Goal: Task Accomplishment & Management: Manage account settings

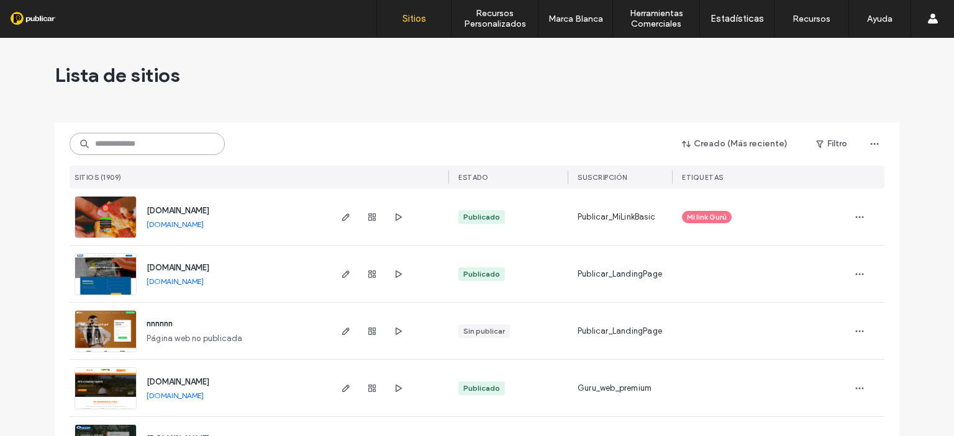
click at [103, 143] on input at bounding box center [147, 144] width 155 height 22
paste input "**********"
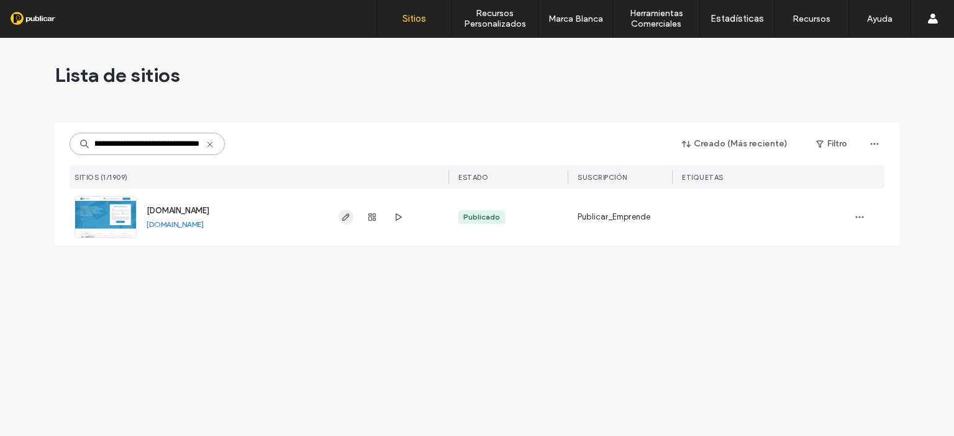
type input "**********"
click at [342, 215] on icon "button" at bounding box center [346, 217] width 10 height 10
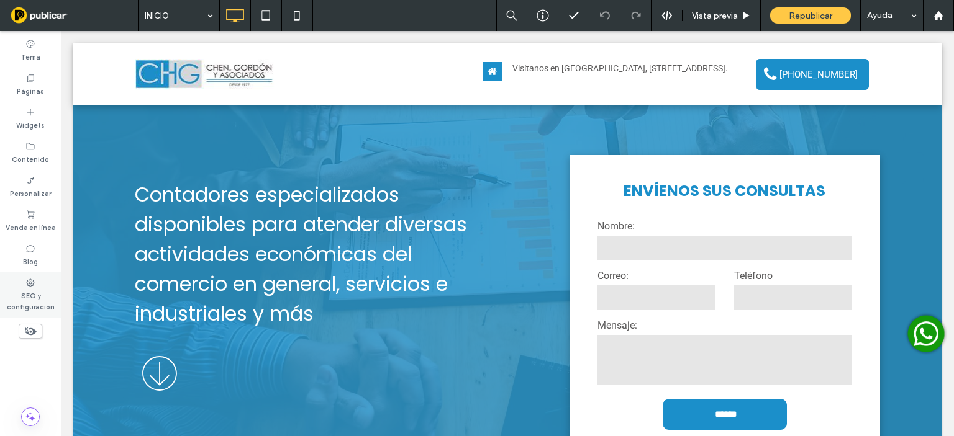
click at [25, 292] on label "SEO y configuración" at bounding box center [30, 300] width 61 height 25
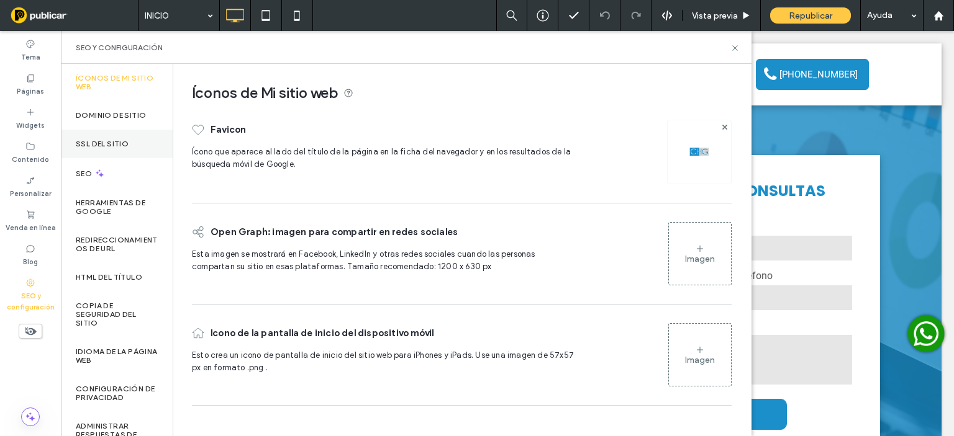
click at [122, 146] on label "SSL del sitio" at bounding box center [102, 144] width 53 height 9
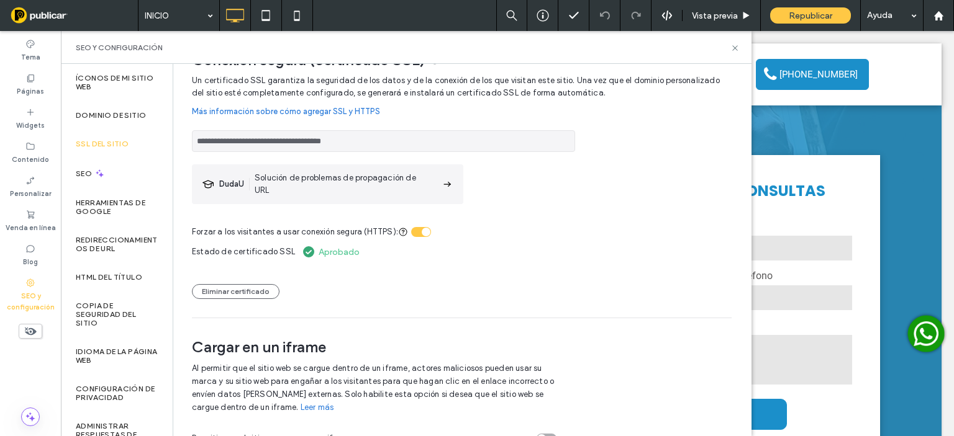
scroll to position [51, 0]
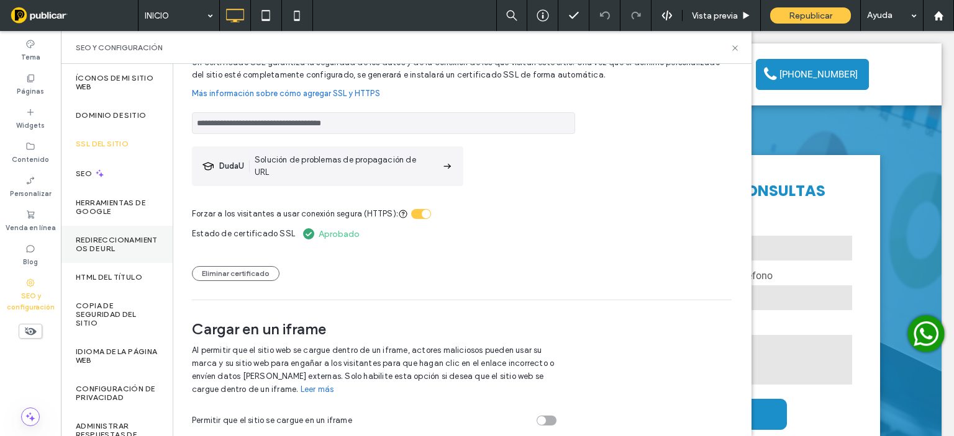
click at [115, 240] on label "Redireccionamientos de URL" at bounding box center [117, 244] width 82 height 17
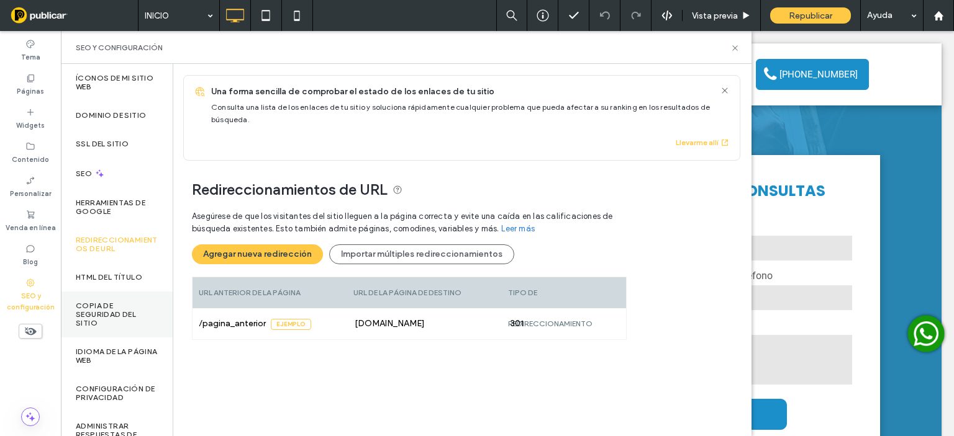
click at [107, 320] on label "Copia de seguridad del sitio" at bounding box center [117, 315] width 82 height 26
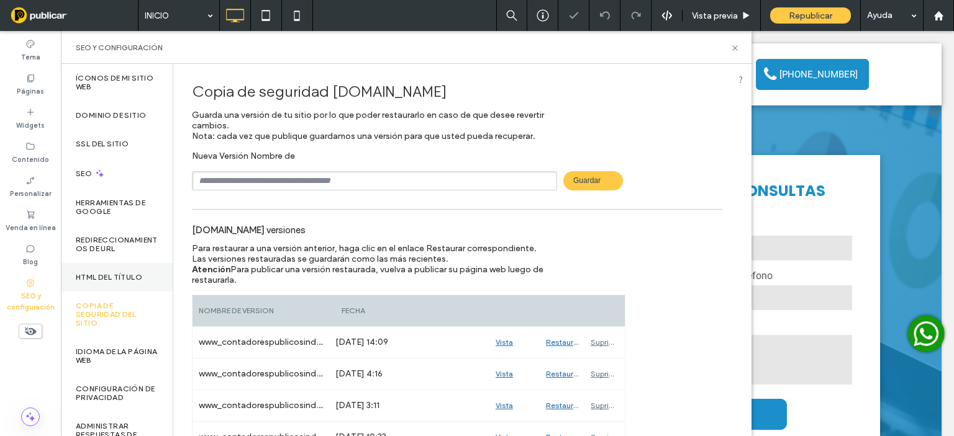
click at [111, 273] on label "HTML del título" at bounding box center [109, 277] width 66 height 9
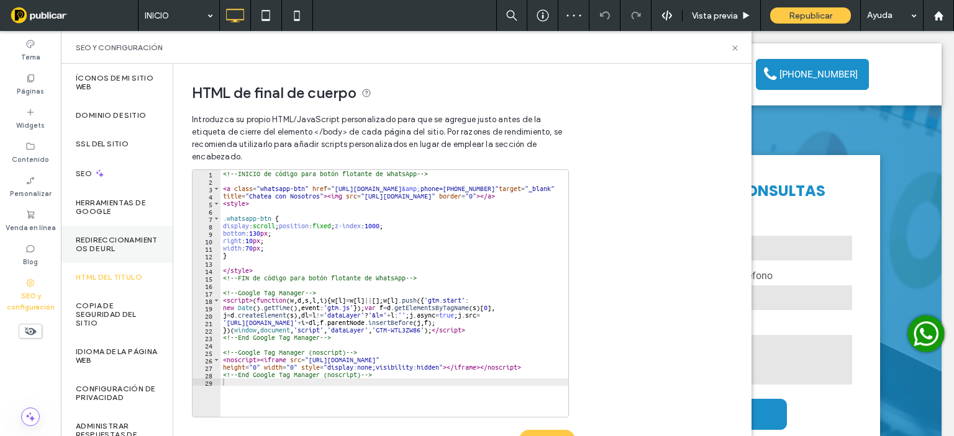
click at [117, 242] on label "Redireccionamientos de URL" at bounding box center [117, 244] width 82 height 17
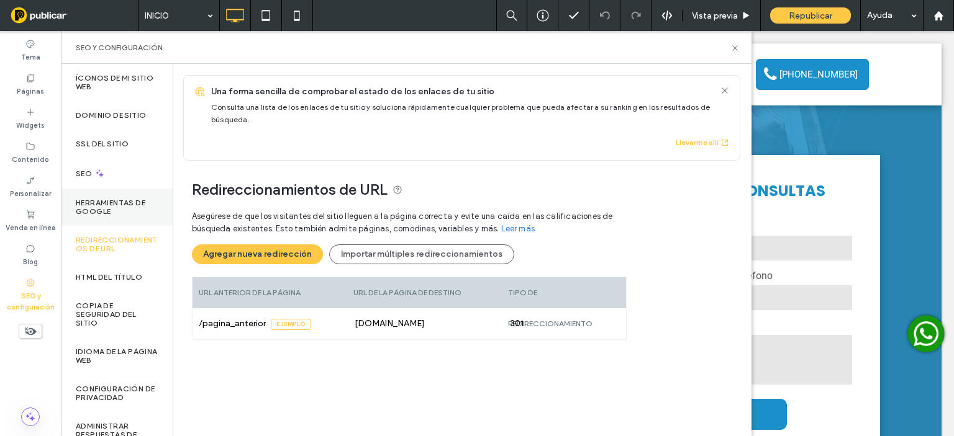
click at [118, 209] on label "Herramientas de Google" at bounding box center [117, 207] width 82 height 17
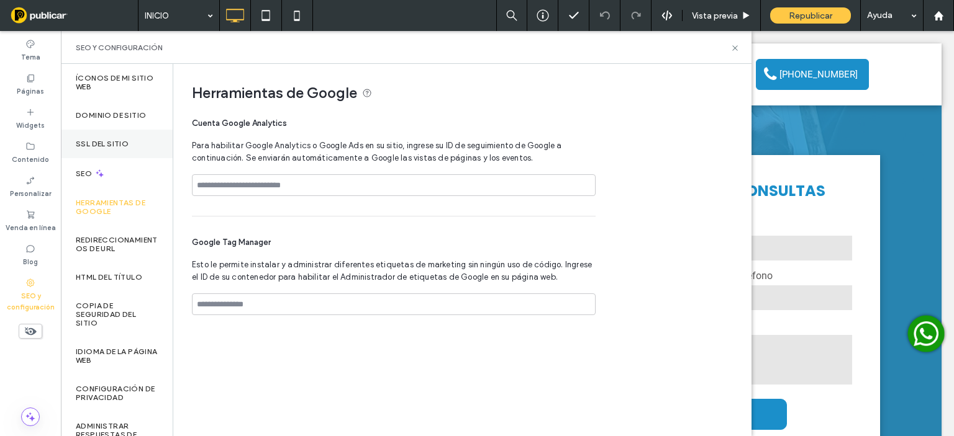
click at [101, 149] on div "SSL del sitio" at bounding box center [117, 144] width 112 height 29
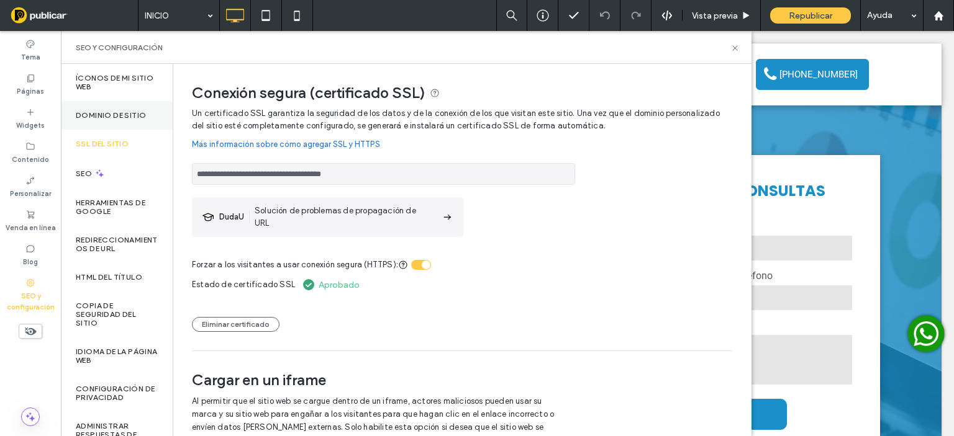
click at [110, 107] on div "Dominio de sitio" at bounding box center [117, 115] width 112 height 29
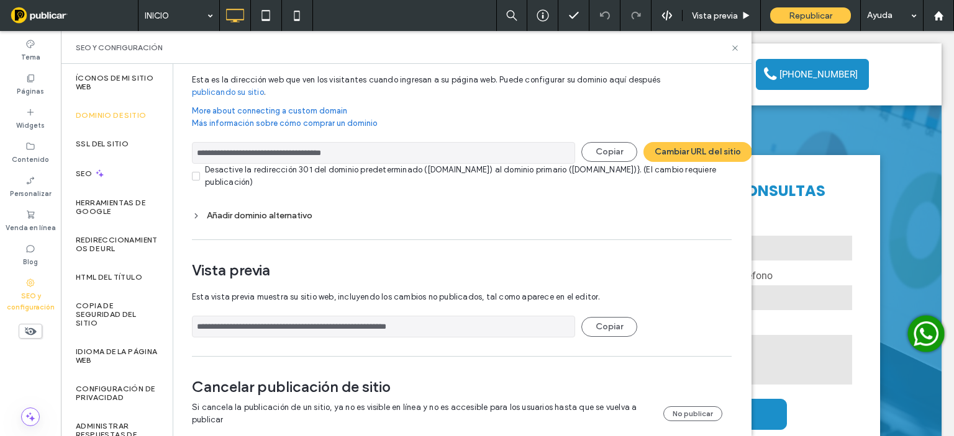
scroll to position [61, 0]
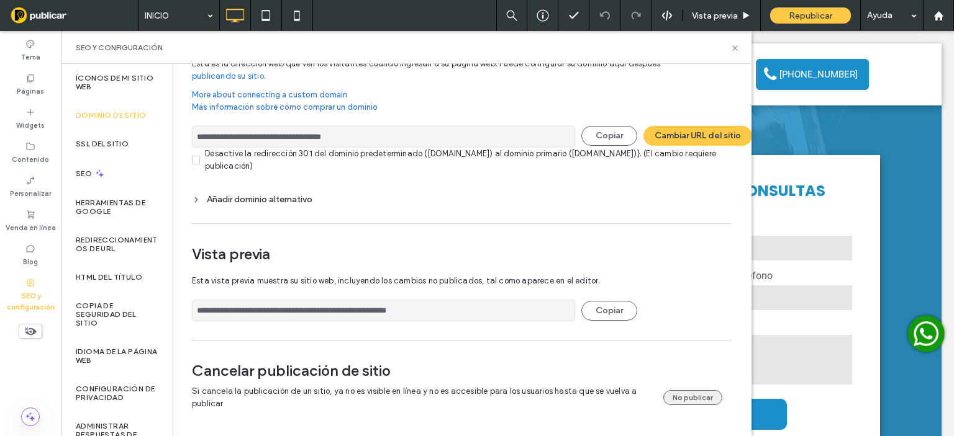
click at [685, 391] on button "No publicar" at bounding box center [692, 398] width 59 height 15
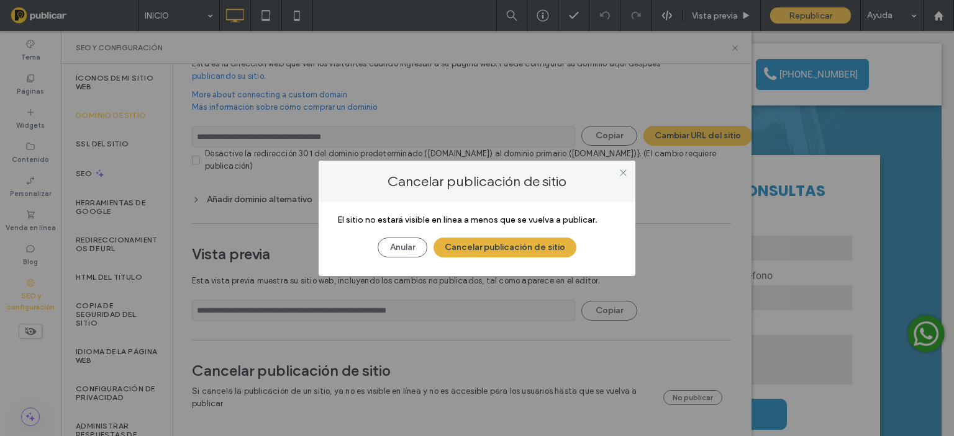
click at [524, 246] on button "Cancelar publicación de sitio" at bounding box center [504, 248] width 143 height 20
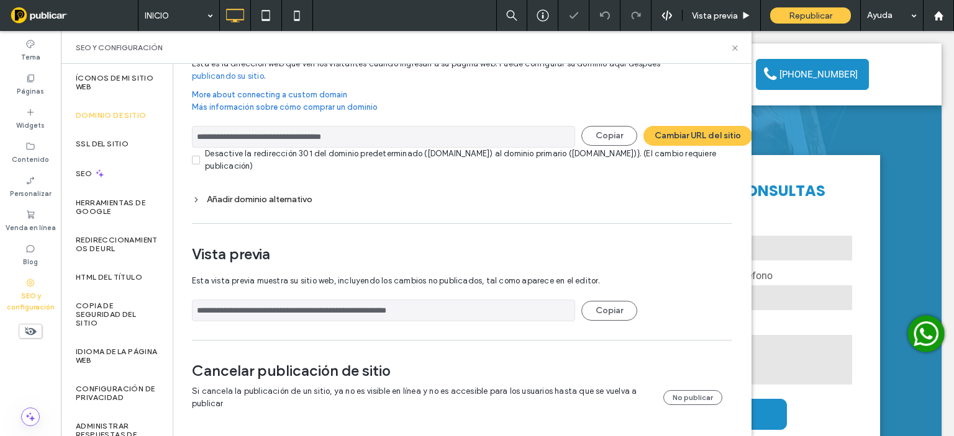
scroll to position [0, 0]
